Goal: Information Seeking & Learning: Understand process/instructions

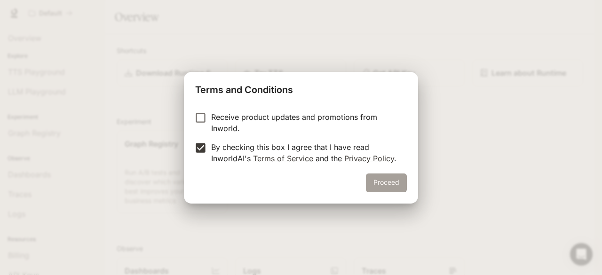
click at [377, 175] on button "Proceed" at bounding box center [386, 183] width 41 height 19
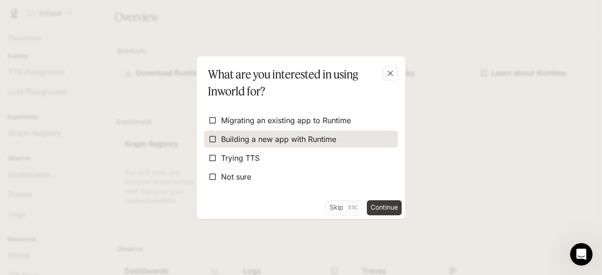
click at [329, 134] on span "Building a new app with Runtime" at bounding box center [278, 139] width 115 height 11
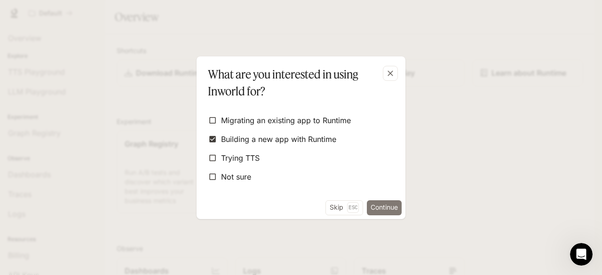
click at [378, 208] on button "Continue" at bounding box center [384, 208] width 35 height 15
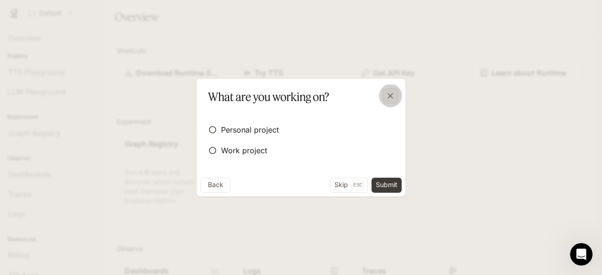
click at [384, 102] on div "button" at bounding box center [390, 95] width 15 height 15
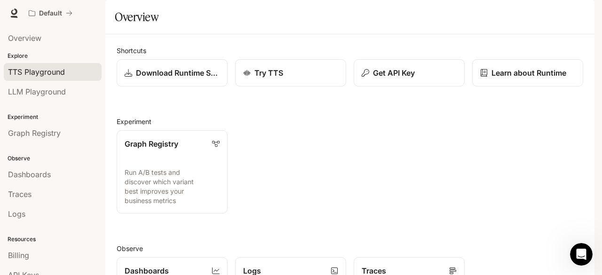
click at [40, 74] on span "TTS Playground" at bounding box center [36, 71] width 57 height 11
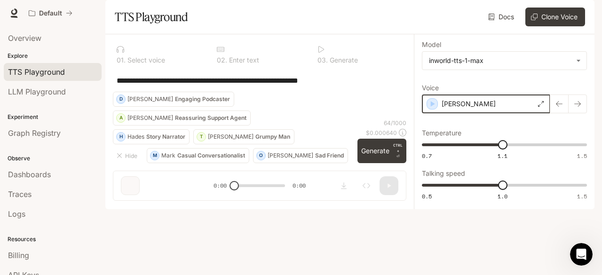
click at [436, 109] on icon "button" at bounding box center [432, 103] width 9 height 9
click at [433, 107] on icon "button" at bounding box center [433, 104] width 4 height 6
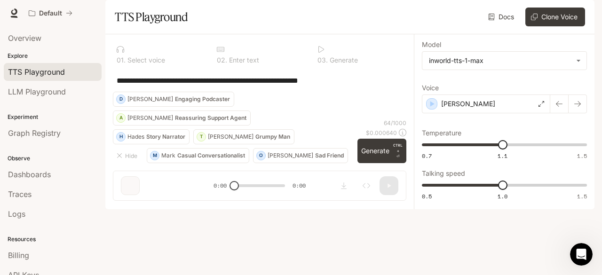
scroll to position [47, 0]
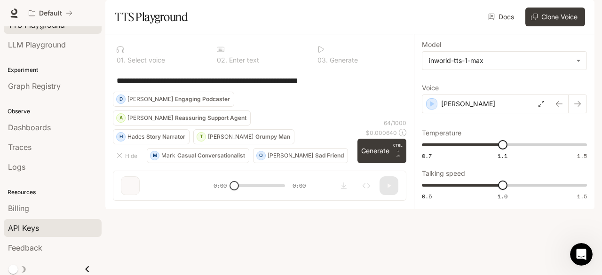
click at [48, 223] on div "API Keys" at bounding box center [52, 228] width 89 height 11
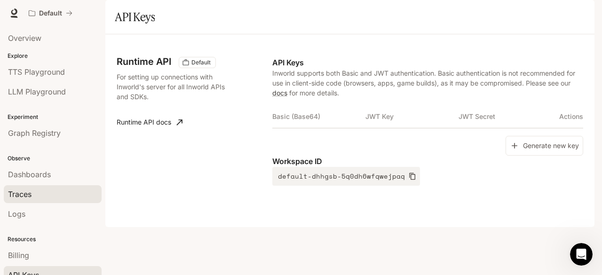
click at [44, 189] on div "Traces" at bounding box center [52, 194] width 89 height 11
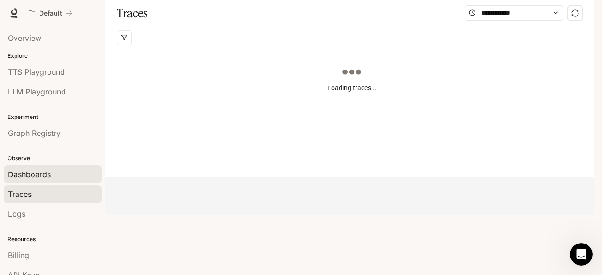
click at [49, 169] on span "Dashboards" at bounding box center [29, 174] width 43 height 11
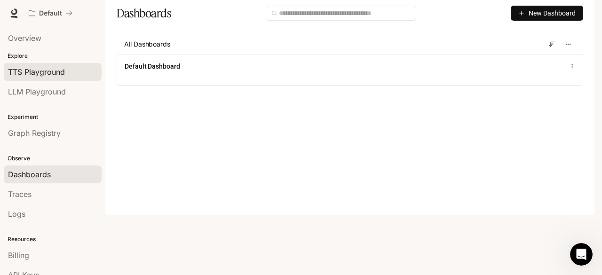
click at [48, 76] on span "TTS Playground" at bounding box center [36, 71] width 57 height 11
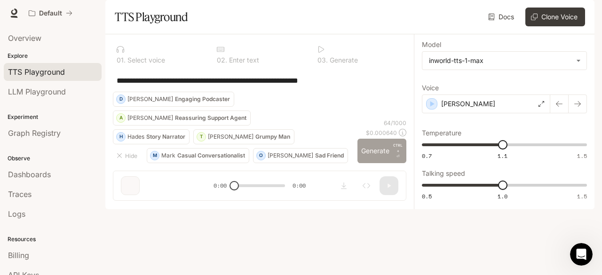
click at [374, 163] on button "Generate CTRL + ⏎" at bounding box center [382, 151] width 49 height 24
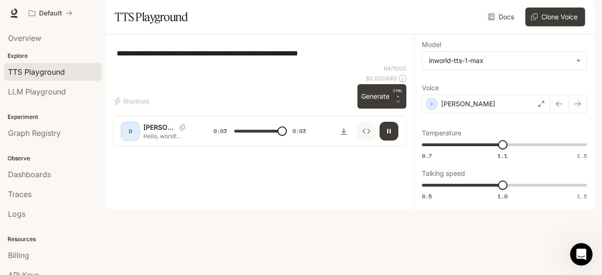
type input "*"
click at [533, 6] on link "Documentation Documentation" at bounding box center [539, 13] width 57 height 19
